Goal: Task Accomplishment & Management: Manage account settings

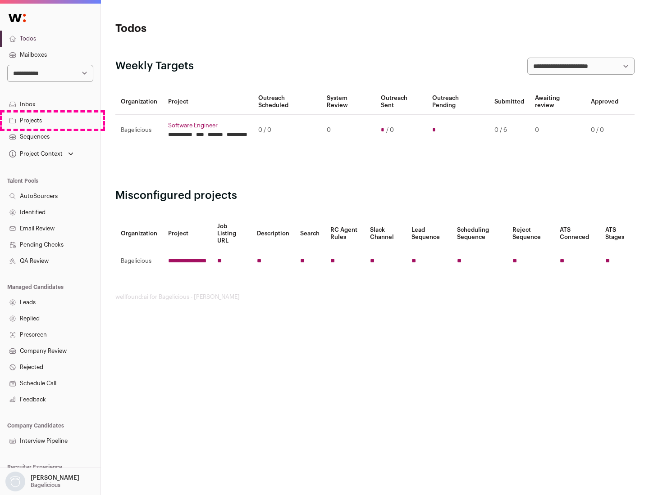
click at [50, 120] on link "Projects" at bounding box center [50, 121] width 100 height 16
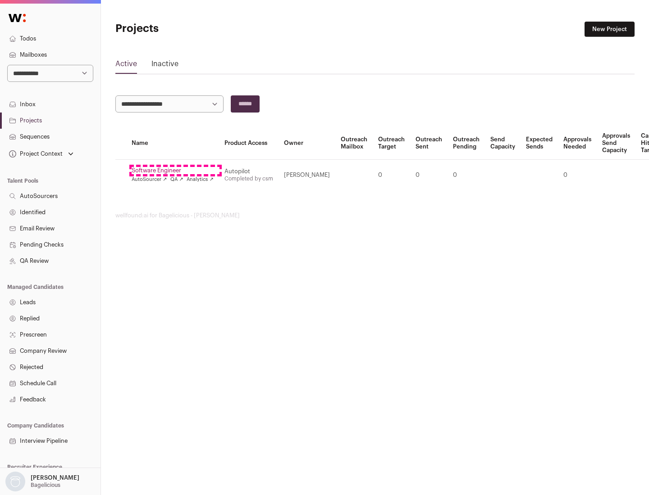
click at [175, 171] on link "Software Engineer" at bounding box center [173, 170] width 82 height 7
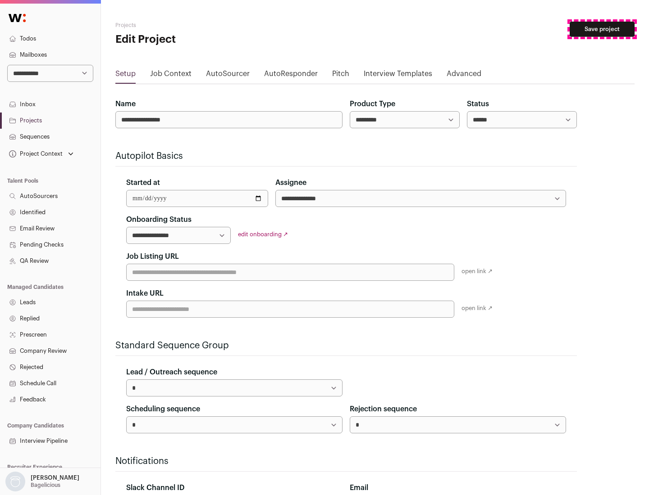
click at [602, 29] on button "Save project" at bounding box center [601, 29] width 65 height 15
